Goal: Task Accomplishment & Management: Manage account settings

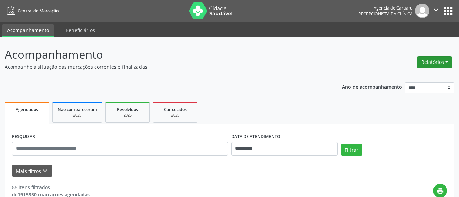
click at [424, 61] on button "Relatórios" at bounding box center [434, 62] width 35 height 12
click at [405, 79] on link "Agendamentos" at bounding box center [415, 77] width 73 height 10
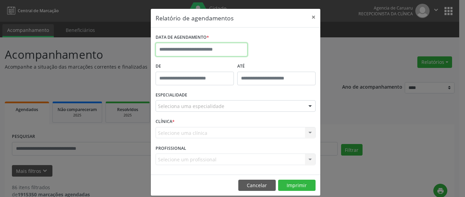
click at [182, 44] on input "text" at bounding box center [202, 50] width 92 height 14
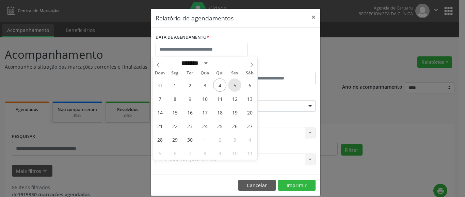
click at [233, 85] on span "5" at bounding box center [234, 85] width 13 height 13
type input "**********"
click at [233, 85] on span "5" at bounding box center [234, 85] width 13 height 13
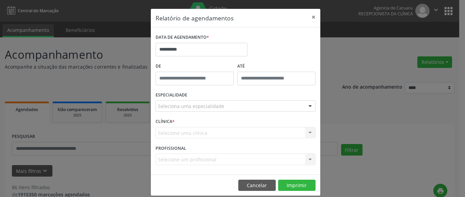
click at [160, 101] on div "Seleciona uma especialidade" at bounding box center [236, 106] width 160 height 12
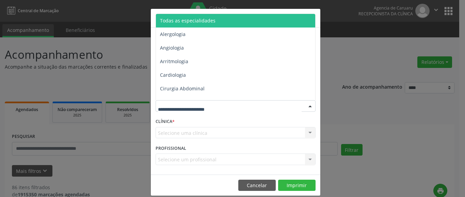
click at [194, 20] on span "Todas as especialidades" at bounding box center [187, 20] width 55 height 6
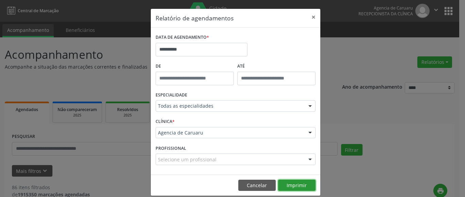
click at [294, 184] on button "Imprimir" at bounding box center [296, 186] width 37 height 12
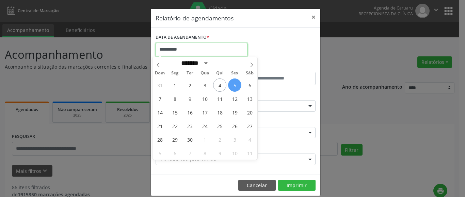
click at [172, 50] on input "**********" at bounding box center [202, 50] width 92 height 14
click at [216, 84] on span "4" at bounding box center [219, 85] width 13 height 13
type input "**********"
click at [216, 84] on span "4" at bounding box center [219, 85] width 13 height 13
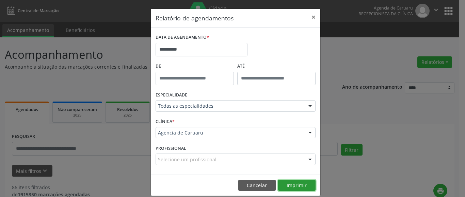
click at [296, 187] on button "Imprimir" at bounding box center [296, 186] width 37 height 12
click at [311, 18] on button "×" at bounding box center [314, 17] width 14 height 17
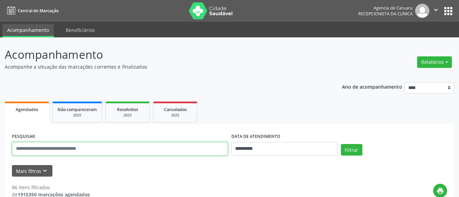
click at [52, 148] on input "text" at bounding box center [120, 149] width 216 height 14
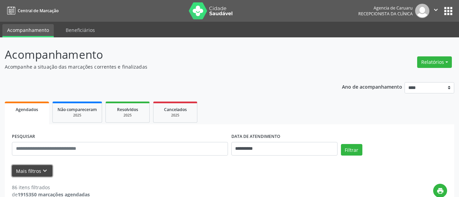
click at [44, 174] on icon "keyboard_arrow_down" at bounding box center [44, 170] width 7 height 7
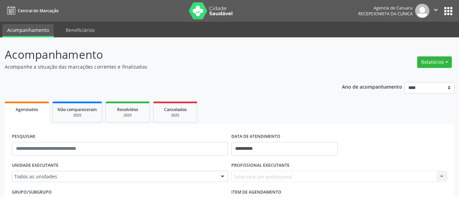
scroll to position [68, 0]
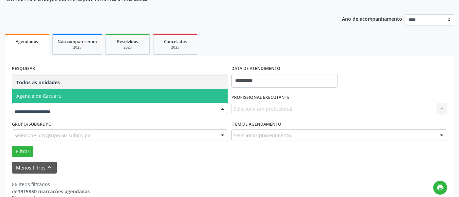
click at [60, 98] on span "Agencia de Caruaru" at bounding box center [119, 97] width 215 height 14
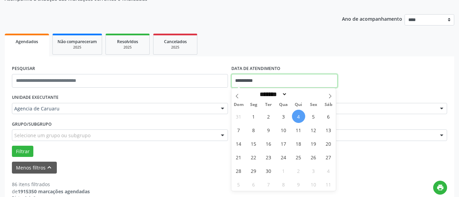
click at [253, 81] on input "**********" at bounding box center [284, 81] width 106 height 14
click at [284, 117] on span "3" at bounding box center [283, 116] width 13 height 13
type input "**********"
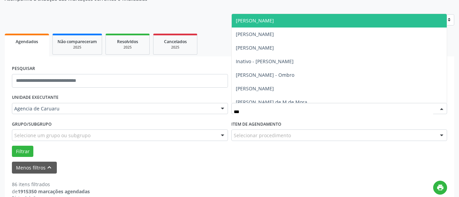
type input "****"
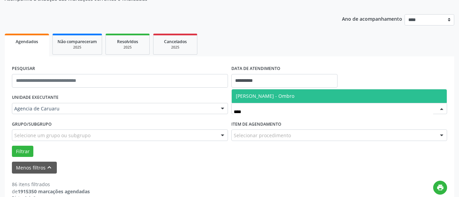
click at [257, 96] on span "[PERSON_NAME] - Ombro" at bounding box center [265, 96] width 59 height 6
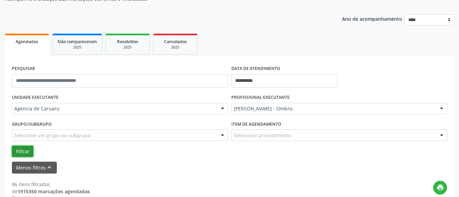
click at [19, 147] on button "Filtrar" at bounding box center [22, 152] width 21 height 12
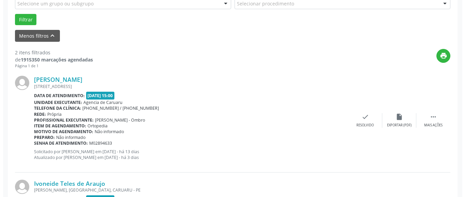
scroll to position [204, 0]
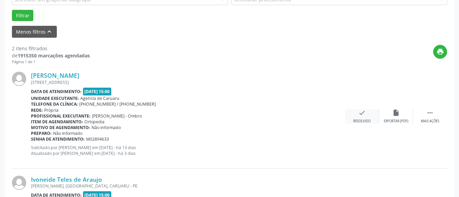
click at [367, 116] on div "check Resolvido" at bounding box center [362, 116] width 34 height 15
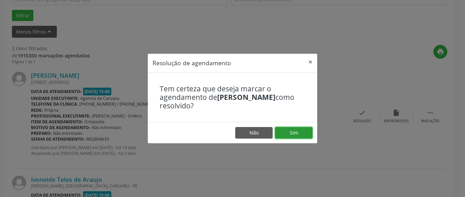
click at [295, 134] on button "Sim" at bounding box center [293, 133] width 37 height 12
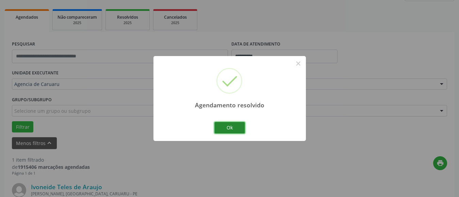
click at [233, 128] on button "Ok" at bounding box center [229, 128] width 31 height 12
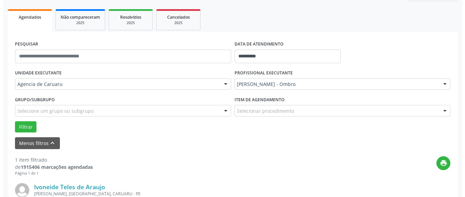
scroll to position [187, 0]
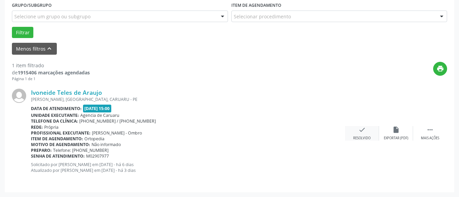
click at [353, 130] on div "check Resolvido" at bounding box center [362, 133] width 34 height 15
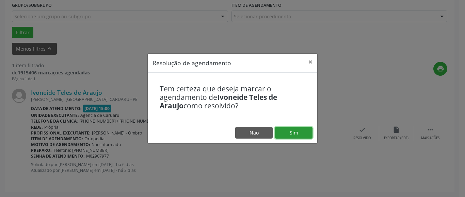
click at [298, 138] on button "Sim" at bounding box center [293, 133] width 37 height 12
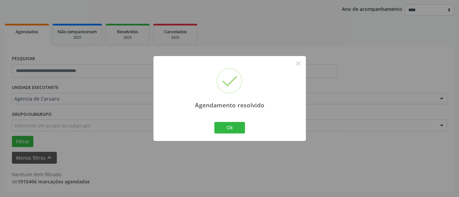
scroll to position [78, 0]
click at [227, 130] on button "Ok" at bounding box center [229, 128] width 31 height 12
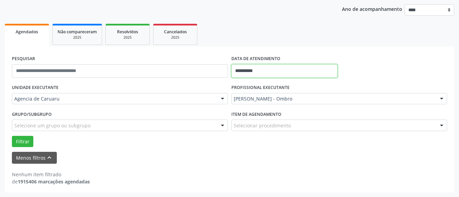
click at [260, 70] on input "**********" at bounding box center [284, 71] width 106 height 14
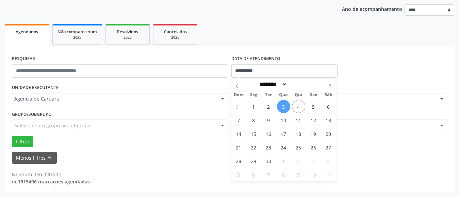
click at [318, 42] on ul "Agendados Não compareceram 2025 Resolvidos 2025 Cancelados 2025" at bounding box center [230, 34] width 450 height 25
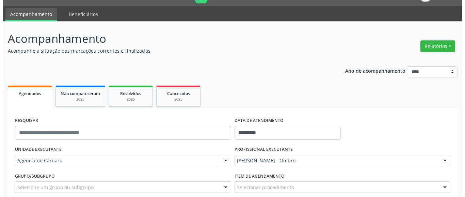
scroll to position [10, 0]
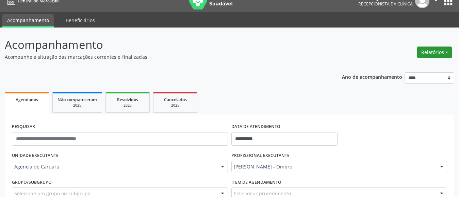
click at [445, 53] on button "Relatórios" at bounding box center [434, 53] width 35 height 12
click at [399, 65] on link "Agendamentos" at bounding box center [415, 67] width 73 height 10
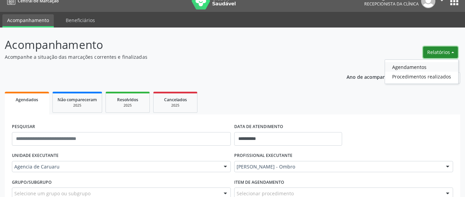
select select "*"
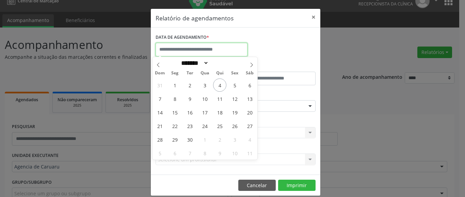
click at [204, 49] on input "text" at bounding box center [202, 50] width 92 height 14
click at [234, 84] on span "5" at bounding box center [234, 85] width 13 height 13
type input "**********"
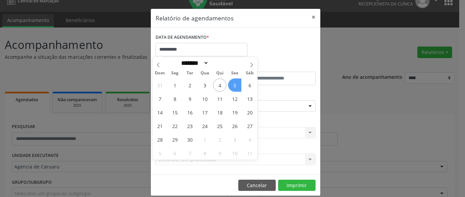
click at [234, 84] on span "5" at bounding box center [234, 85] width 13 height 13
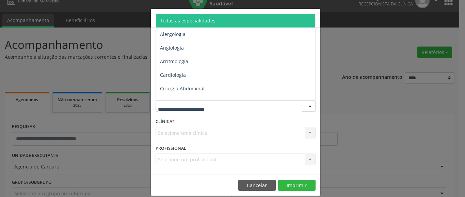
click at [184, 17] on span "Todas as especialidades" at bounding box center [236, 21] width 160 height 14
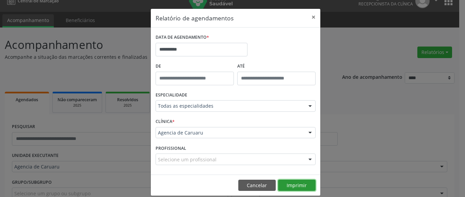
click at [288, 187] on button "Imprimir" at bounding box center [296, 186] width 37 height 12
click at [278, 180] on button "Imprimir" at bounding box center [296, 186] width 37 height 12
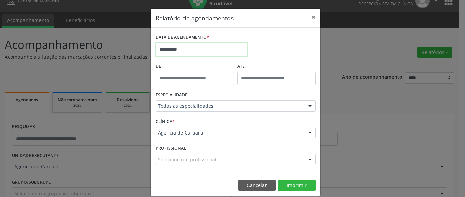
click at [186, 55] on body "**********" at bounding box center [232, 88] width 465 height 197
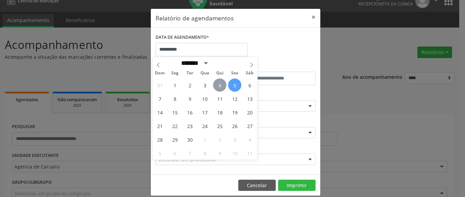
click at [223, 88] on span "4" at bounding box center [219, 85] width 13 height 13
type input "**********"
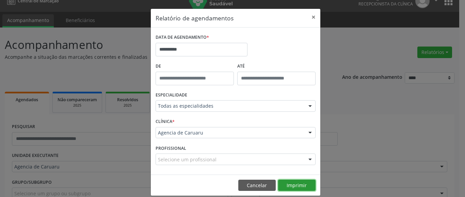
click at [290, 188] on button "Imprimir" at bounding box center [296, 186] width 37 height 12
